Goal: Information Seeking & Learning: Learn about a topic

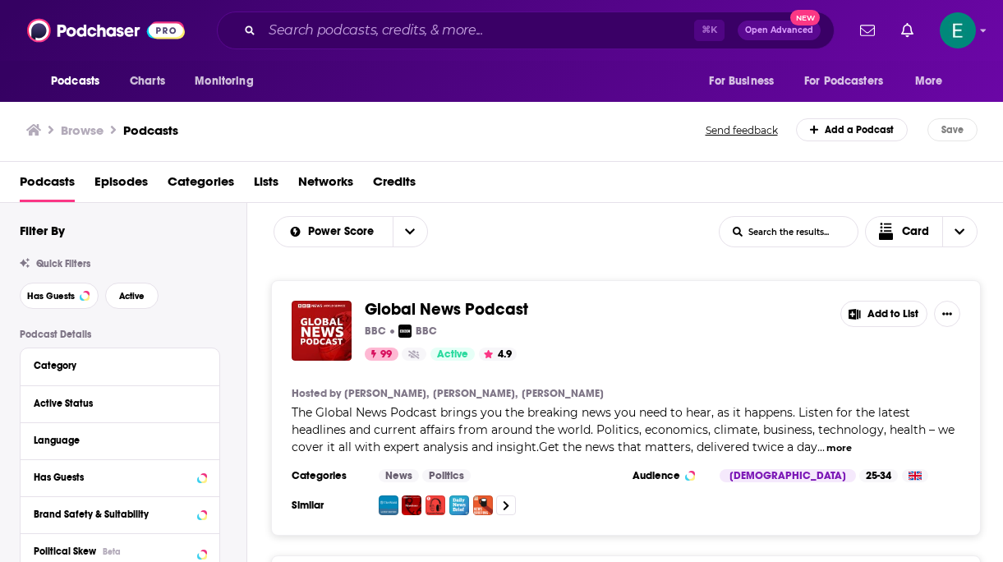
click at [201, 164] on div "Podcasts Episodes Categories Lists Networks Credits" at bounding box center [502, 182] width 1004 height 41
click at [201, 176] on span "Categories" at bounding box center [201, 185] width 67 height 34
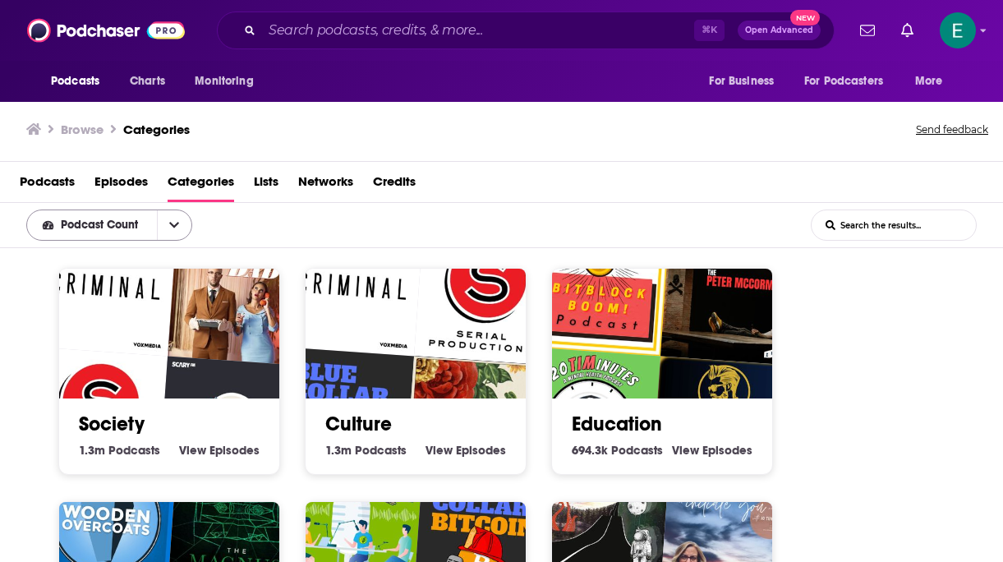
click at [168, 225] on button "open menu" at bounding box center [174, 225] width 35 height 30
click at [168, 225] on button "close menu" at bounding box center [174, 225] width 35 height 30
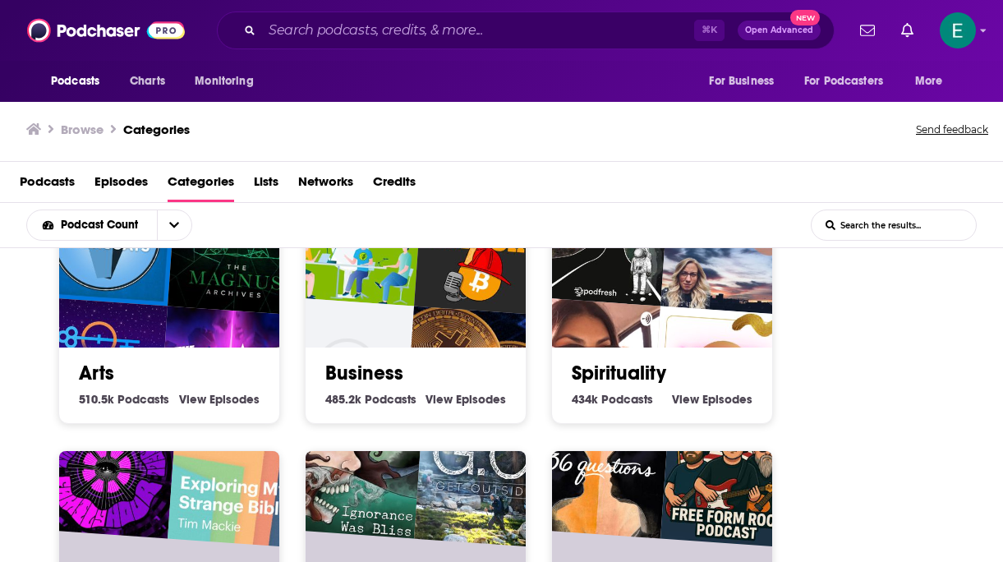
scroll to position [315, 0]
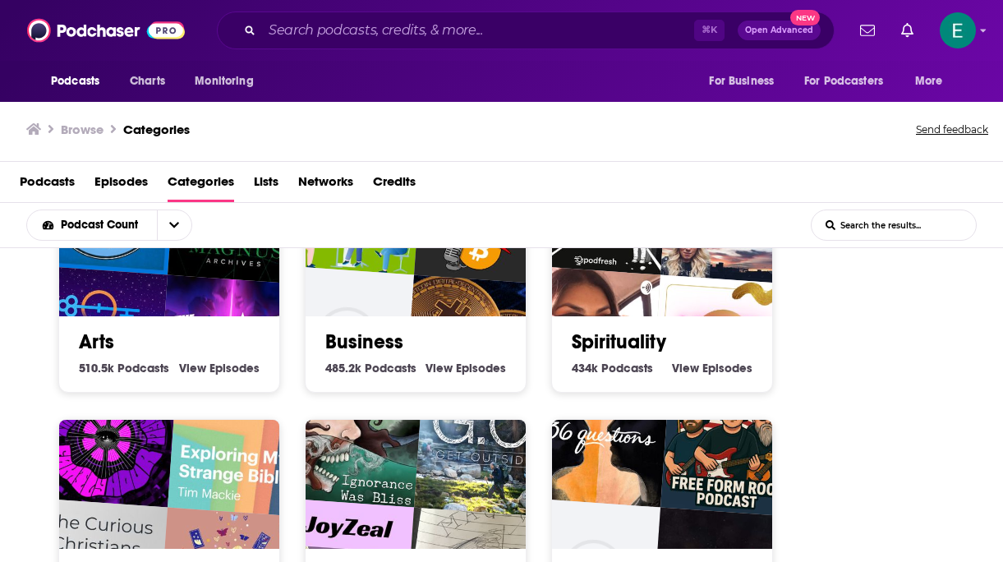
click at [348, 311] on img "Daily Crypto - Bitcoin, Blockchain, Ethereum, Altcoin & Digital Cryptocurrency …" at bounding box center [343, 335] width 141 height 141
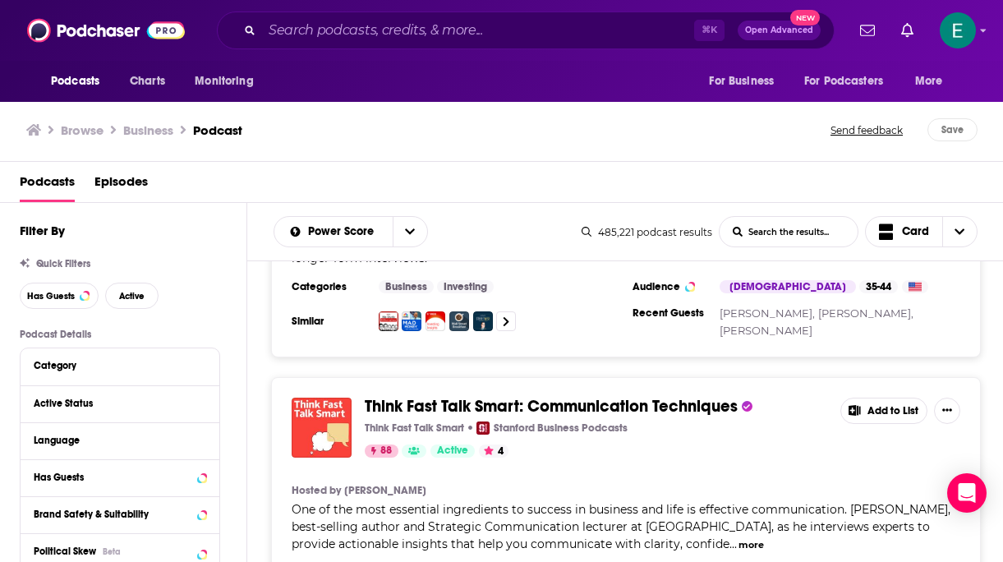
scroll to position [2554, 0]
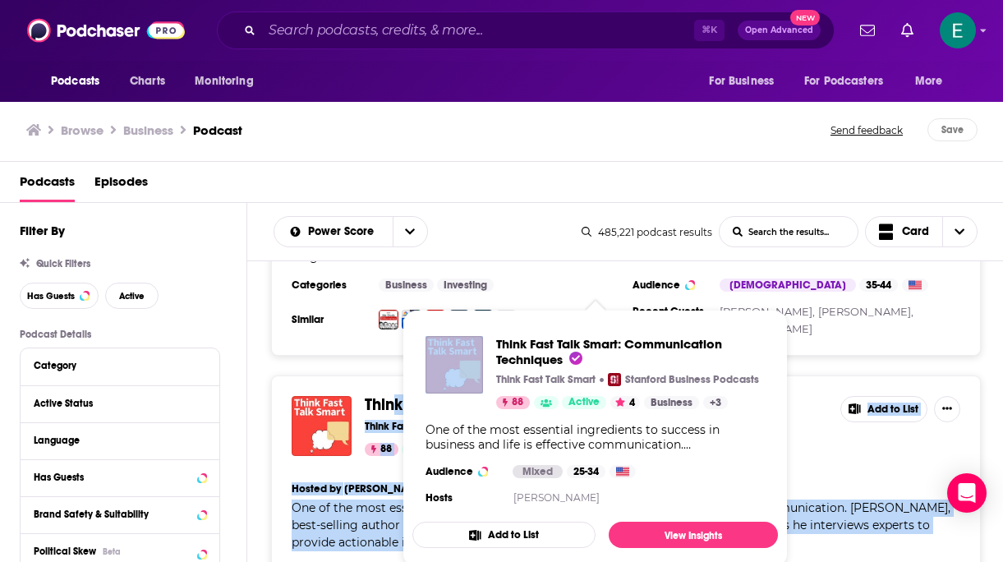
drag, startPoint x: 740, startPoint y: 300, endPoint x: 394, endPoint y: 306, distance: 345.2
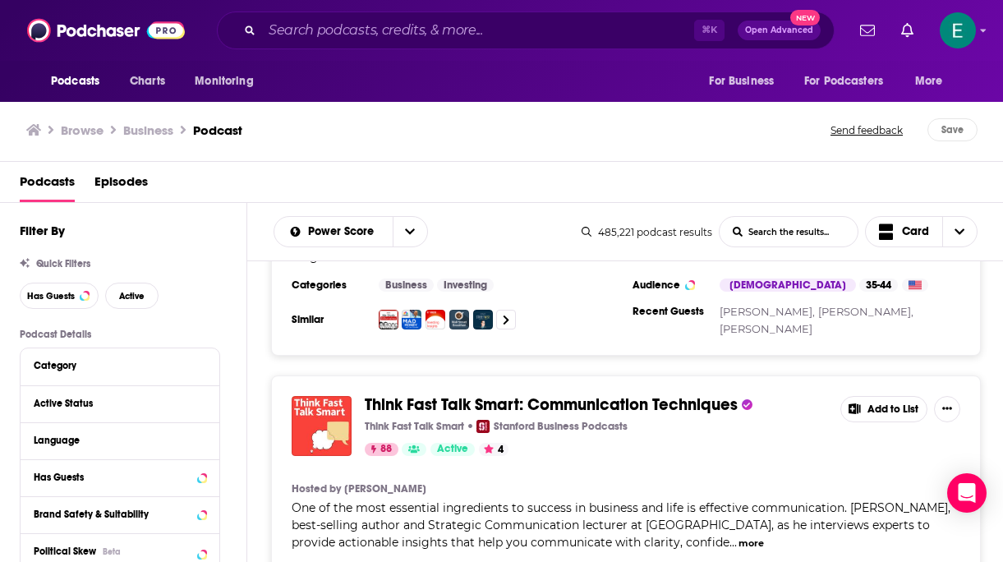
click at [481, 266] on div "The Ramsey Show Ramsey Network The Ramsey Network 97 Active 4.4 Add to List Hos…" at bounding box center [625, 453] width 757 height 5452
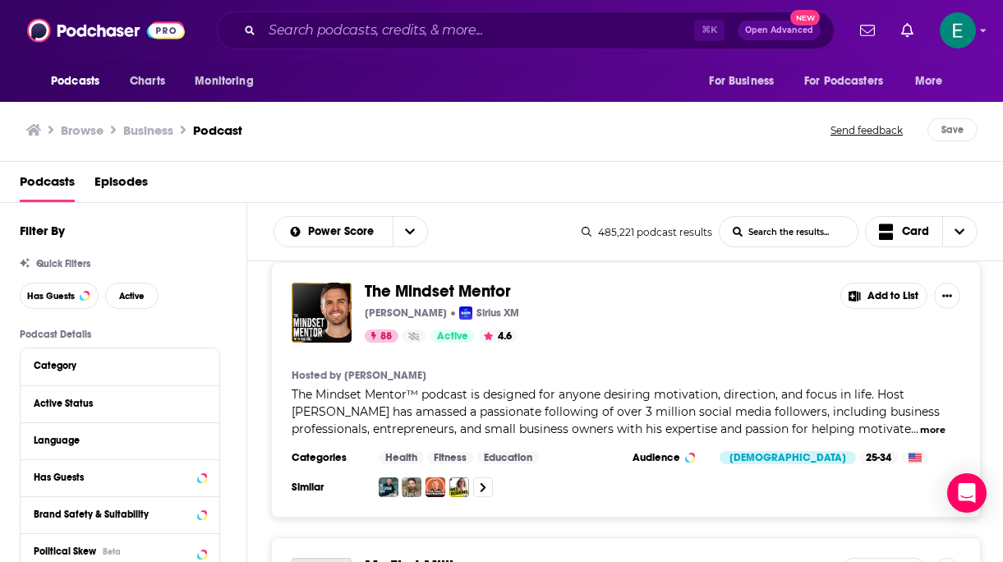
scroll to position [3240, 0]
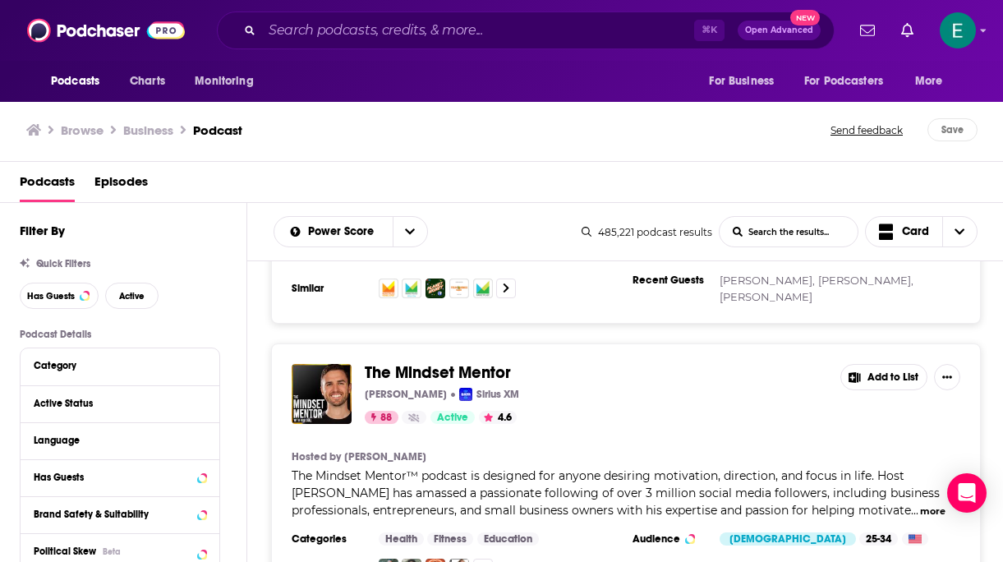
scroll to position [3147, 0]
